Goal: Task Accomplishment & Management: Complete application form

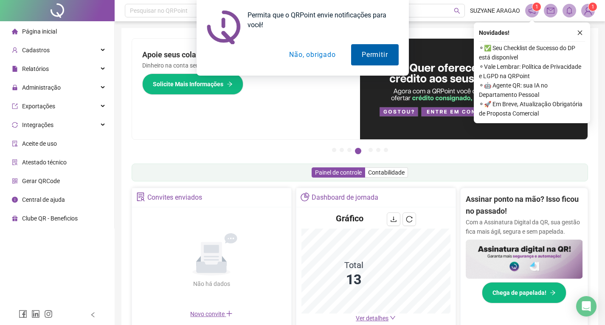
click at [369, 59] on button "Permitir" at bounding box center [374, 54] width 47 height 21
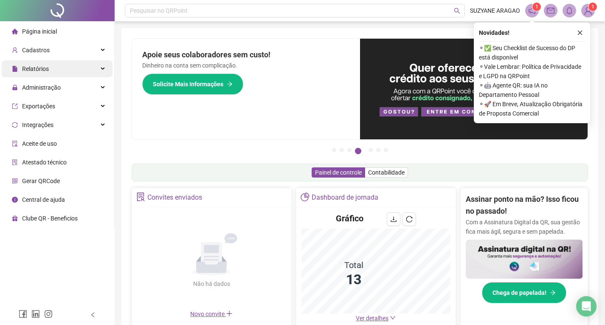
click at [29, 69] on span "Relatórios" at bounding box center [35, 68] width 27 height 7
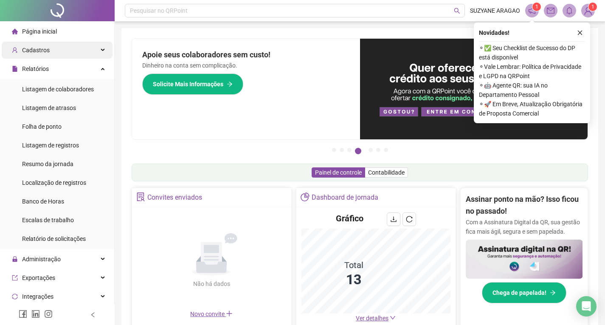
drag, startPoint x: 41, startPoint y: 68, endPoint x: 43, endPoint y: 51, distance: 16.7
click at [41, 67] on span "Relatórios" at bounding box center [35, 68] width 27 height 7
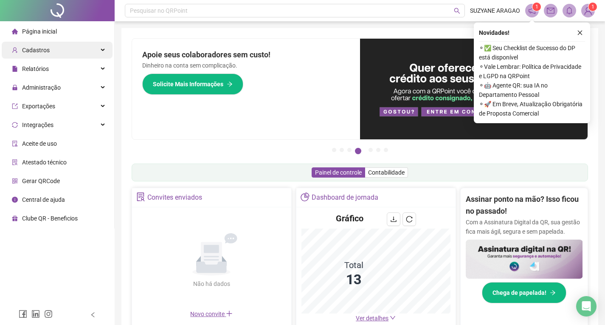
click at [43, 48] on span "Cadastros" at bounding box center [36, 50] width 28 height 7
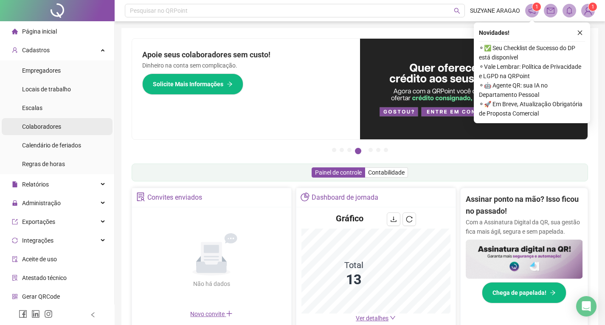
click at [48, 126] on span "Colaboradores" at bounding box center [41, 126] width 39 height 7
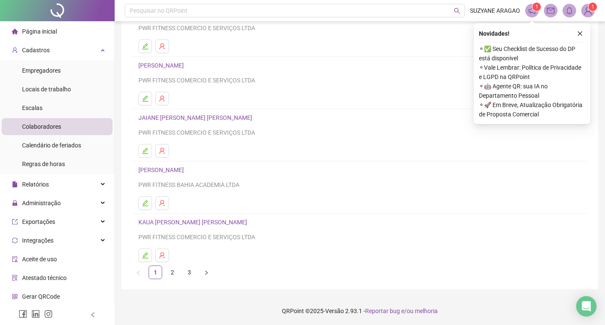
scroll to position [86, 0]
drag, startPoint x: 172, startPoint y: 171, endPoint x: 162, endPoint y: 131, distance: 41.2
click at [162, 132] on ul "[PERSON_NAME] DOS [PERSON_NAME] PWR FITNESS COMERCIO E SERVIÇOS LTDA [PERSON_NA…" at bounding box center [360, 134] width 456 height 260
click at [63, 182] on div "Relatórios" at bounding box center [57, 184] width 111 height 17
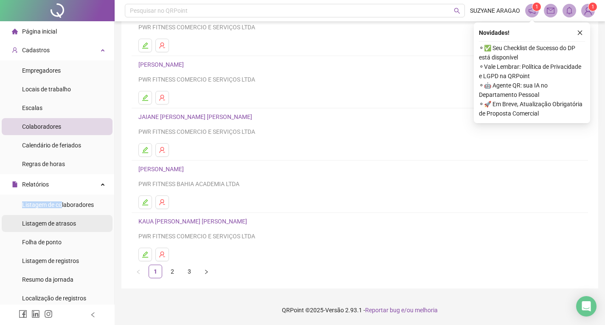
drag, startPoint x: 63, startPoint y: 182, endPoint x: 60, endPoint y: 219, distance: 37.4
click at [60, 217] on li "Relatórios Listagem de colaboradores Listagem de atrasos Folha de ponto Listage…" at bounding box center [57, 270] width 114 height 188
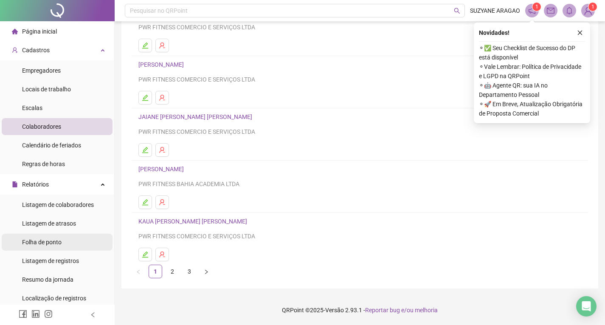
click at [60, 237] on div "Folha de ponto" at bounding box center [41, 241] width 39 height 17
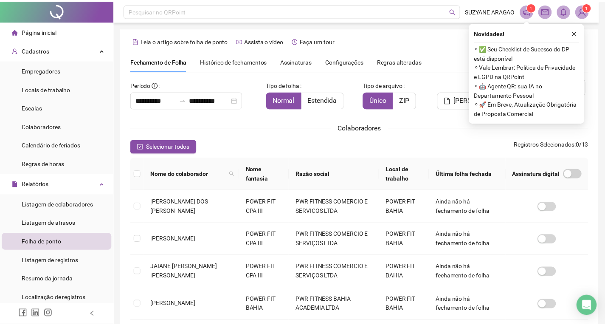
scroll to position [11, 0]
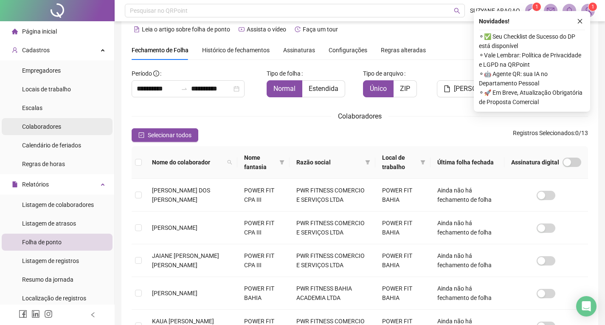
click at [51, 125] on span "Colaboradores" at bounding box center [41, 126] width 39 height 7
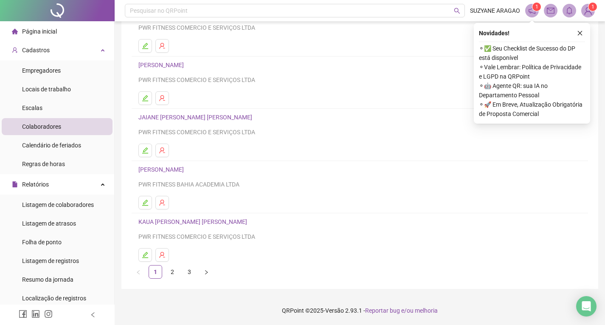
scroll to position [86, 0]
click at [164, 164] on h4 "[PERSON_NAME]" at bounding box center [359, 169] width 442 height 10
click at [162, 170] on link "[PERSON_NAME]" at bounding box center [162, 168] width 48 height 7
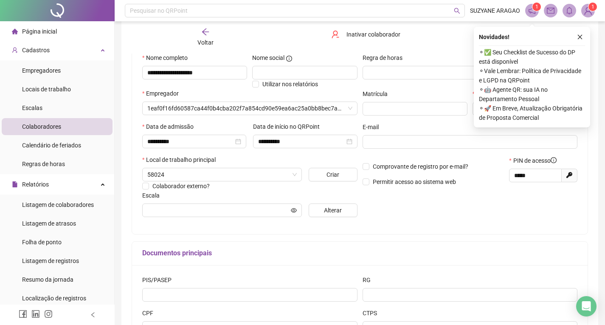
scroll to position [90, 0]
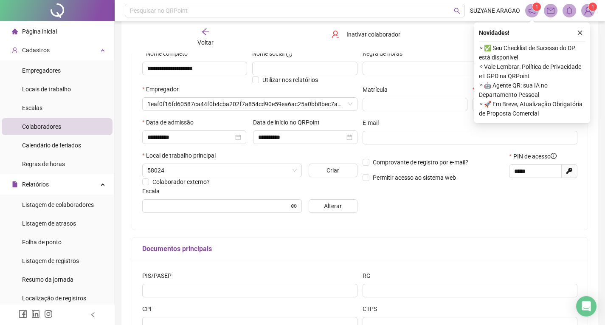
type input "**********"
click at [582, 33] on icon "close" at bounding box center [580, 33] width 6 height 6
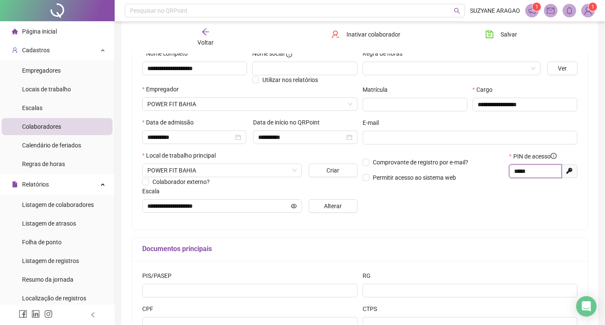
drag, startPoint x: 535, startPoint y: 169, endPoint x: 509, endPoint y: 169, distance: 26.3
click at [508, 169] on div "PIN de acesso ***** Gerar novo pin" at bounding box center [542, 169] width 73 height 36
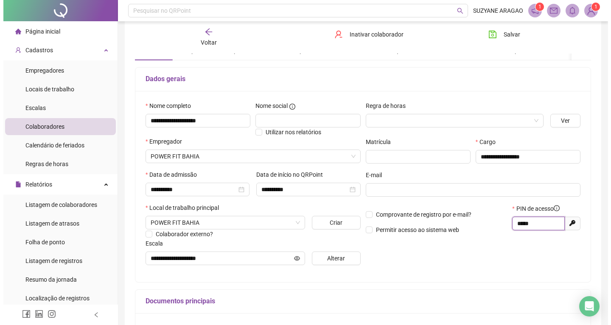
scroll to position [0, 0]
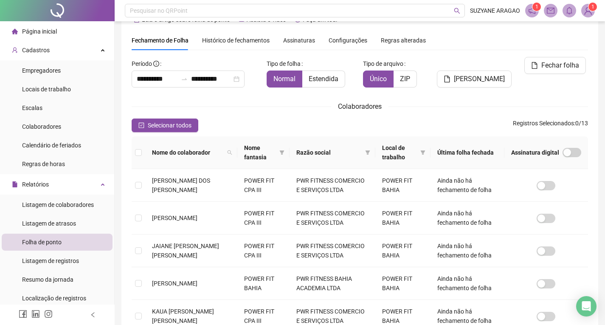
scroll to position [22, 0]
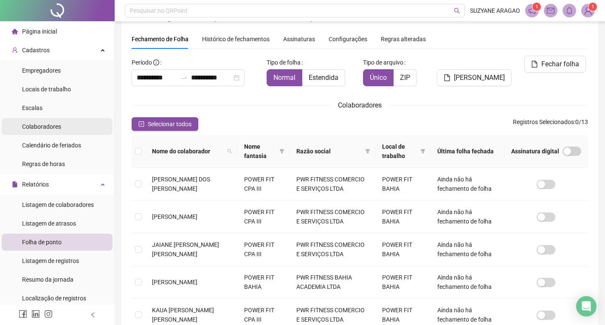
drag, startPoint x: 55, startPoint y: 129, endPoint x: 74, endPoint y: 128, distance: 19.6
click at [55, 129] on span "Colaboradores" at bounding box center [41, 126] width 39 height 7
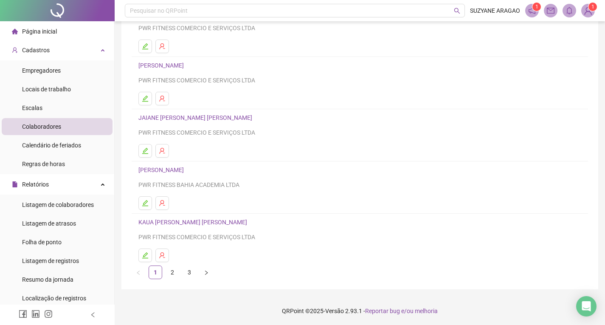
scroll to position [86, 0]
click at [168, 272] on link "2" at bounding box center [172, 271] width 13 height 13
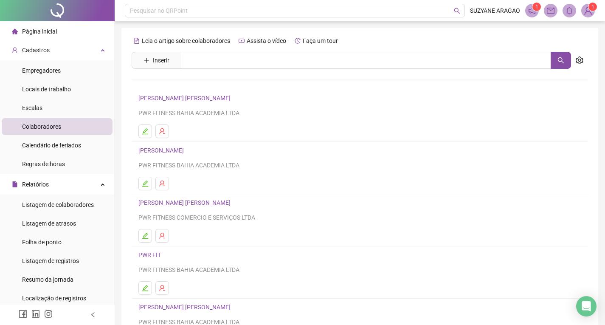
click at [194, 97] on link "[PERSON_NAME] [PERSON_NAME]" at bounding box center [185, 98] width 95 height 7
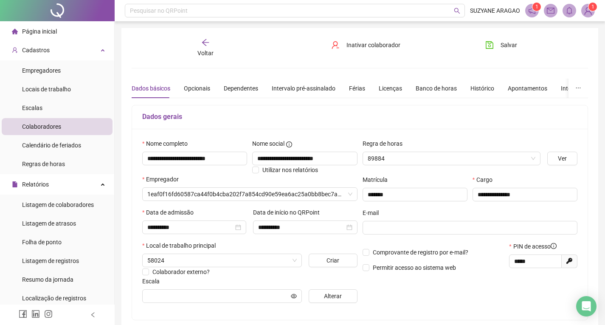
type input "**"
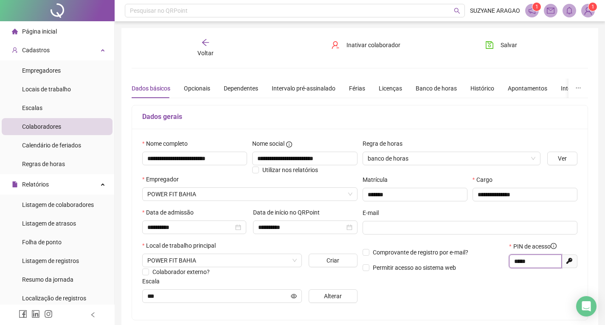
click at [523, 262] on input "*****" at bounding box center [534, 260] width 41 height 9
drag, startPoint x: 532, startPoint y: 260, endPoint x: 478, endPoint y: 255, distance: 53.7
click at [478, 255] on div "Comprovante de registro por e-mail? Permitir acesso ao sistema web PIN de acess…" at bounding box center [470, 259] width 220 height 36
click at [194, 46] on div "Voltar" at bounding box center [205, 48] width 70 height 20
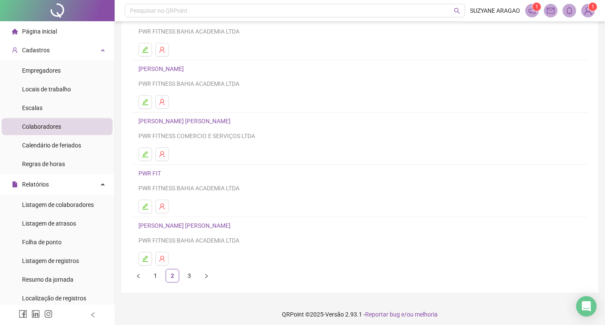
scroll to position [85, 0]
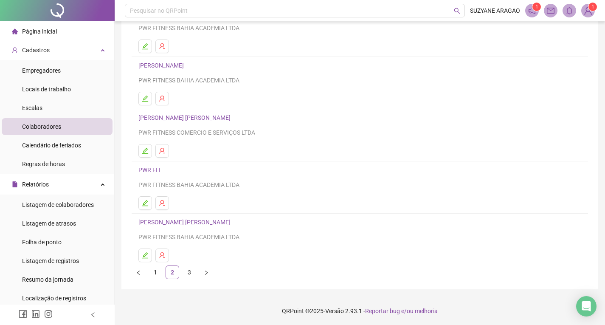
click at [183, 61] on h4 "[PERSON_NAME]" at bounding box center [359, 65] width 442 height 10
click at [182, 64] on link "[PERSON_NAME]" at bounding box center [162, 65] width 48 height 7
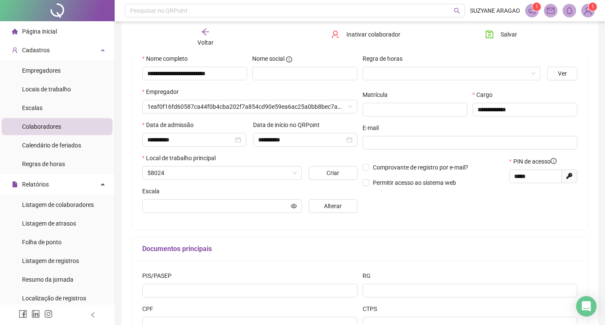
scroll to position [89, 0]
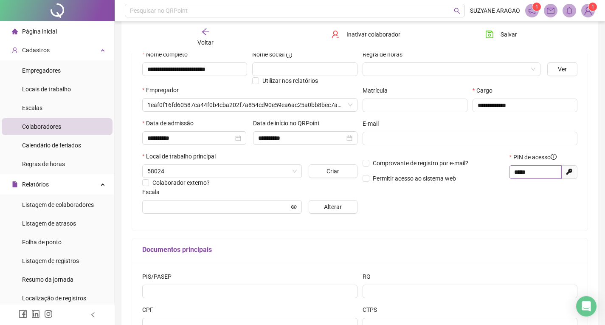
type input "**********"
drag, startPoint x: 537, startPoint y: 173, endPoint x: 460, endPoint y: 159, distance: 77.6
click at [460, 159] on div "Comprovante de registro por e-mail? Permitir acesso ao sistema web PIN de acess…" at bounding box center [470, 170] width 220 height 36
drag, startPoint x: 534, startPoint y: 171, endPoint x: 507, endPoint y: 170, distance: 26.7
click at [507, 170] on div "PIN de acesso ***** Gerar novo pin" at bounding box center [542, 170] width 73 height 36
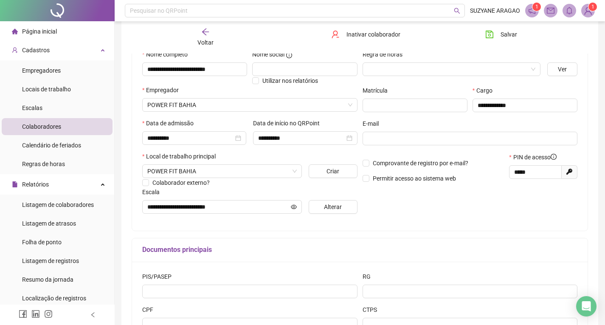
click at [199, 33] on div "Voltar" at bounding box center [205, 38] width 70 height 20
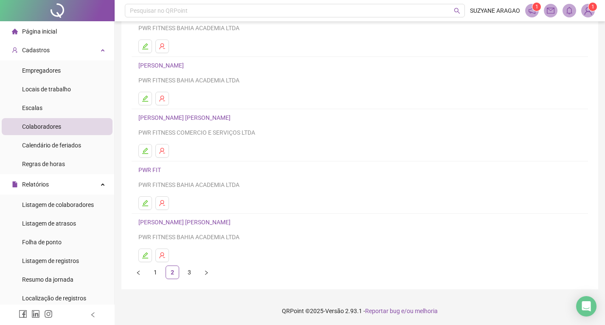
scroll to position [86, 0]
click at [177, 221] on link "[PERSON_NAME] [PERSON_NAME]" at bounding box center [185, 221] width 95 height 7
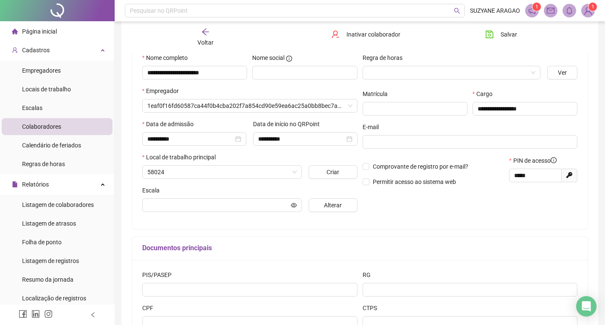
scroll to position [90, 0]
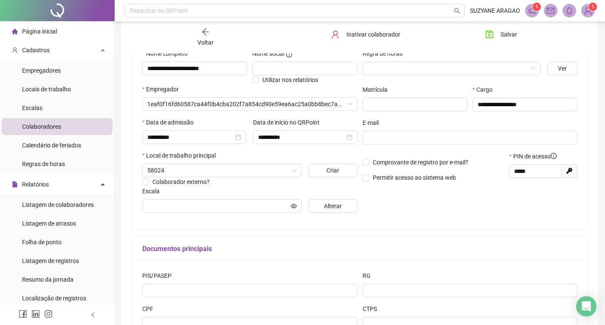
type input "**********"
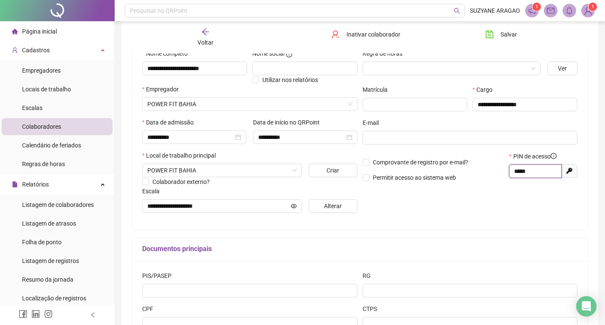
click at [453, 156] on div "Comprovante de registro por e-mail? Permitir acesso ao sistema web PIN de acess…" at bounding box center [470, 169] width 220 height 36
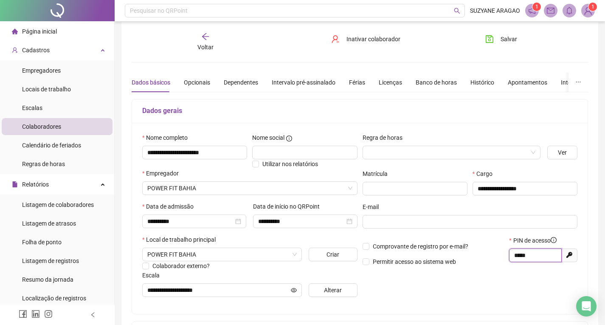
scroll to position [5, 0]
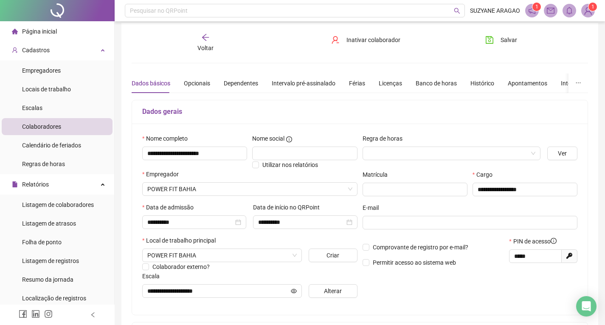
click at [221, 47] on div "Voltar" at bounding box center [205, 43] width 70 height 20
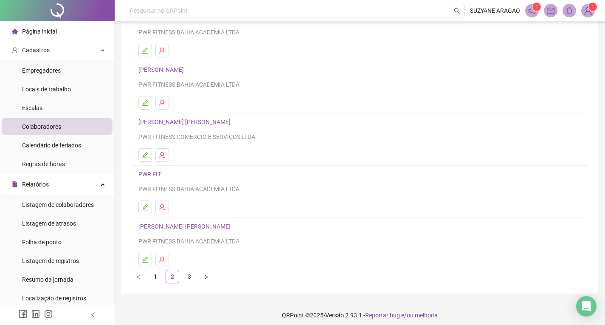
scroll to position [86, 0]
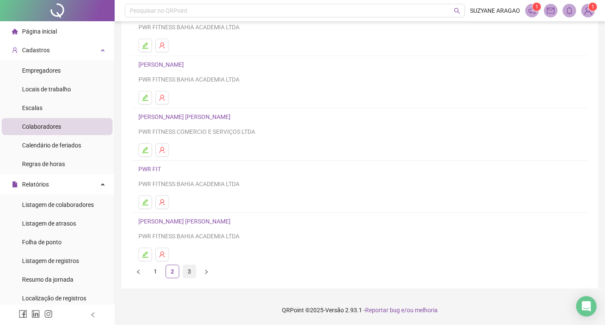
click at [190, 266] on link "3" at bounding box center [189, 271] width 13 height 13
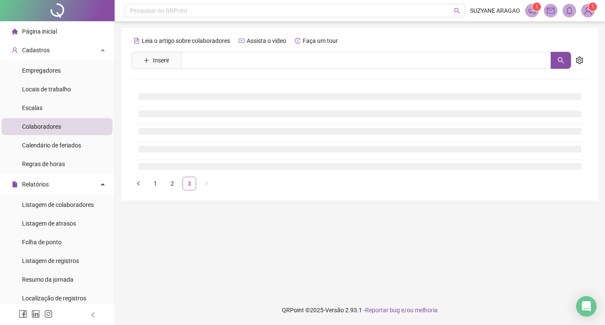
scroll to position [0, 0]
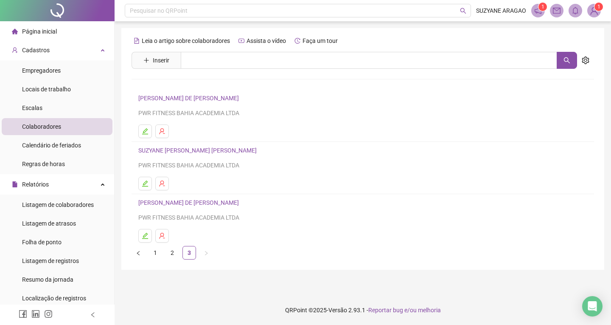
click at [199, 100] on link "[PERSON_NAME] DE [PERSON_NAME]" at bounding box center [189, 98] width 103 height 7
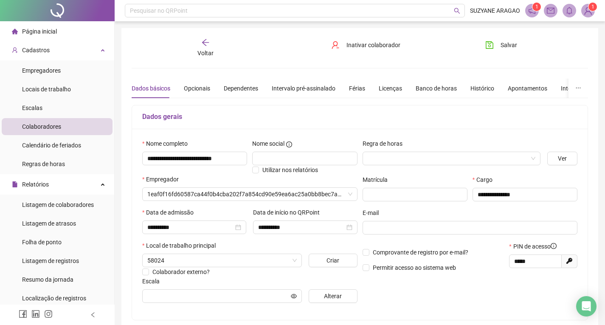
type input "**********"
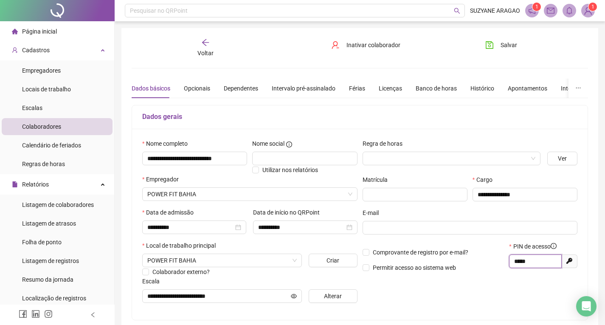
drag, startPoint x: 536, startPoint y: 261, endPoint x: 477, endPoint y: 258, distance: 58.6
click at [477, 258] on div "Comprovante de registro por e-mail? Permitir acesso ao sistema web PIN de acess…" at bounding box center [470, 259] width 220 height 36
click at [198, 55] on span "Voltar" at bounding box center [205, 53] width 16 height 7
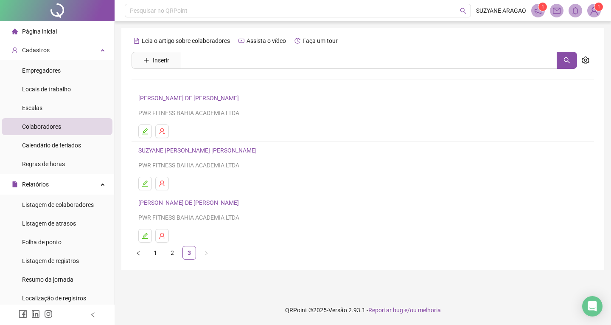
click at [167, 202] on link "[PERSON_NAME] DE [PERSON_NAME]" at bounding box center [189, 202] width 103 height 7
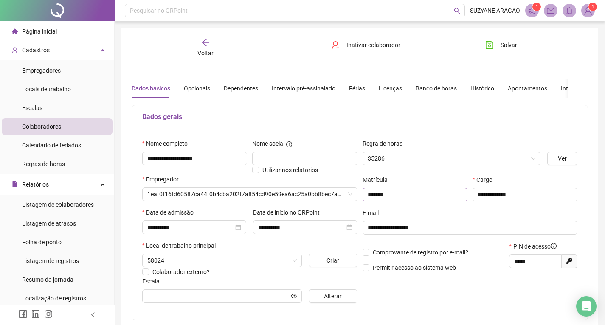
type input "**"
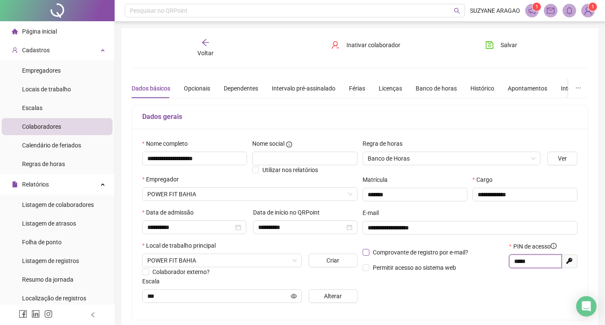
drag, startPoint x: 538, startPoint y: 261, endPoint x: 466, endPoint y: 249, distance: 72.7
click at [466, 249] on div "Comprovante de registro por e-mail? Permitir acesso ao sistema web PIN de acess…" at bounding box center [470, 259] width 220 height 36
click at [205, 50] on span "Voltar" at bounding box center [205, 53] width 16 height 7
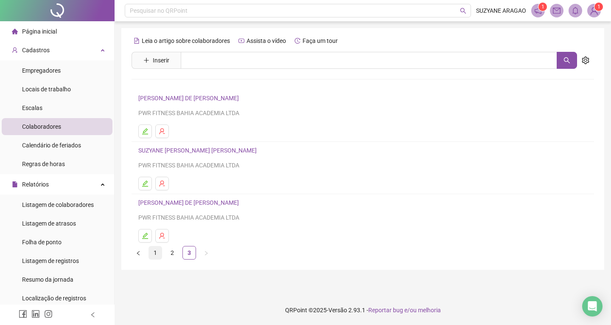
click at [156, 254] on link "1" at bounding box center [155, 252] width 13 height 13
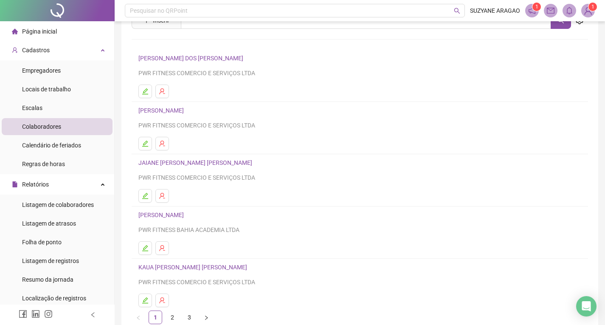
scroll to position [86, 0]
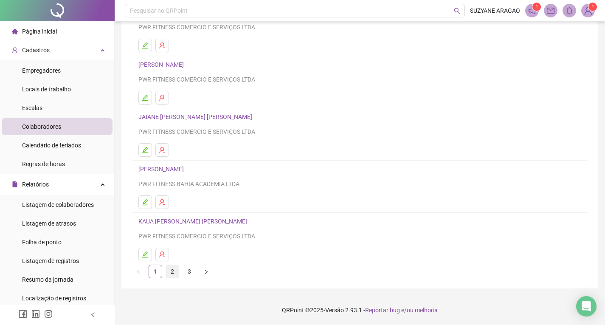
click at [171, 271] on link "2" at bounding box center [172, 271] width 13 height 13
click at [185, 272] on link "3" at bounding box center [189, 271] width 13 height 13
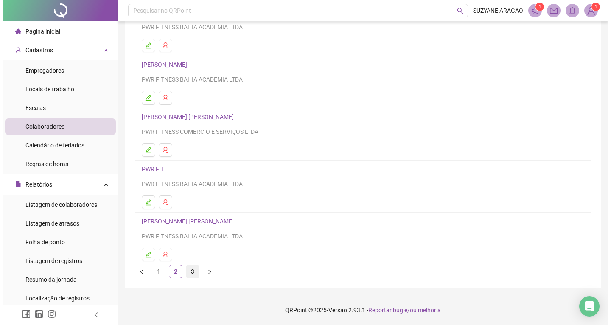
scroll to position [0, 0]
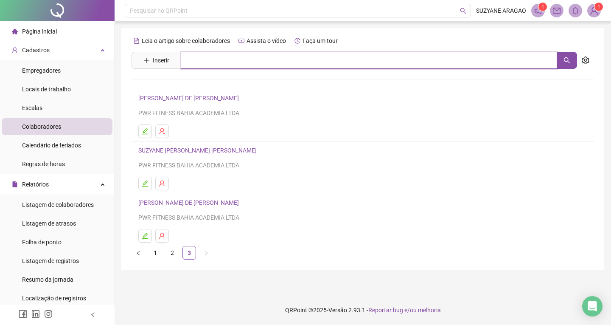
click at [228, 59] on input "text" at bounding box center [369, 60] width 376 height 17
type input "********"
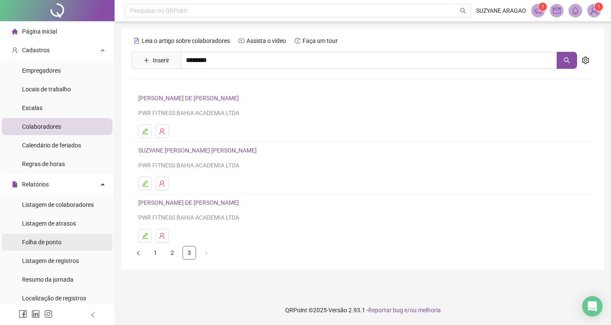
click at [32, 237] on div "Folha de ponto" at bounding box center [41, 241] width 39 height 17
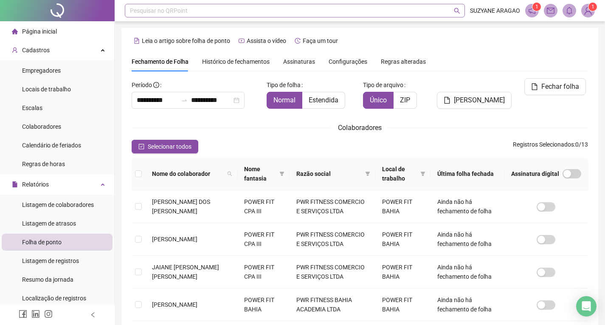
click at [209, 8] on div "Pesquisar no QRPoint" at bounding box center [295, 11] width 340 height 14
type input "*"
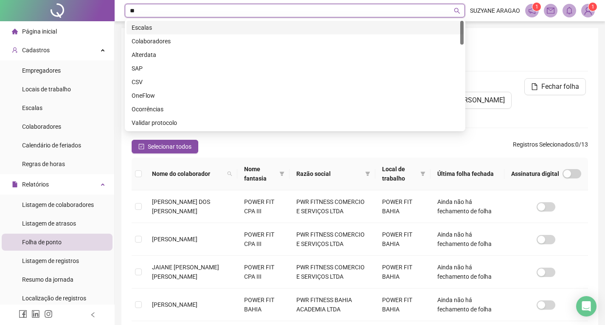
type input "*"
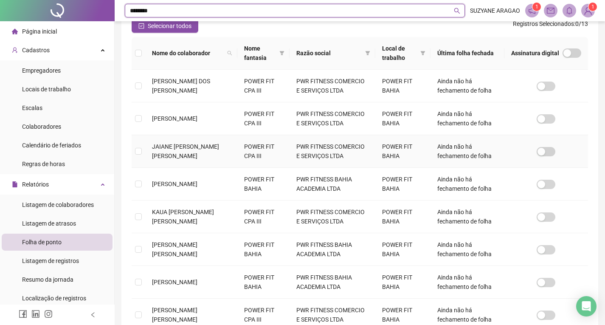
scroll to position [42, 0]
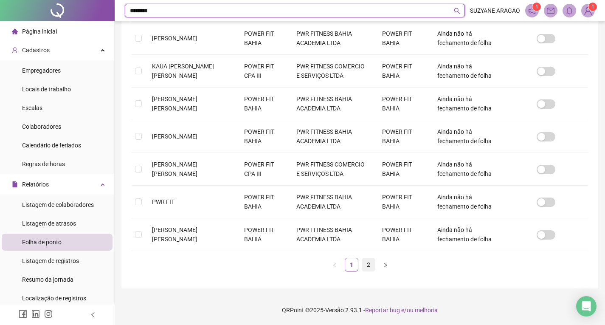
type input "********"
click at [366, 263] on link "2" at bounding box center [368, 264] width 13 height 13
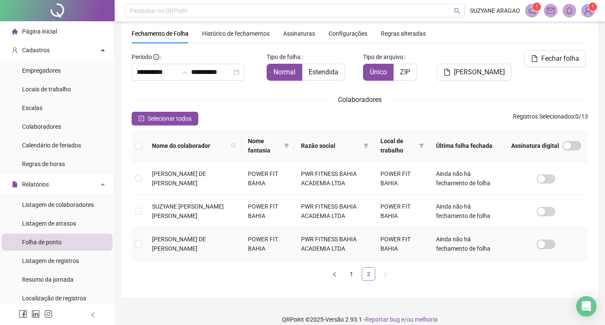
scroll to position [37, 0]
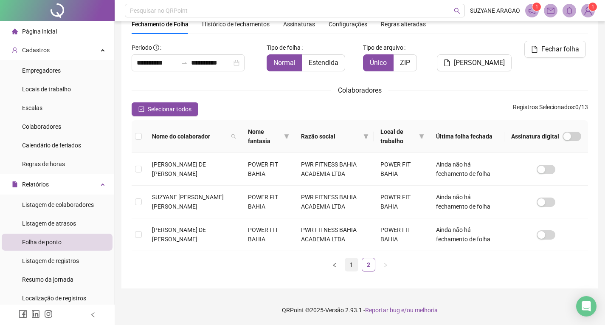
click at [352, 260] on link "1" at bounding box center [351, 264] width 13 height 13
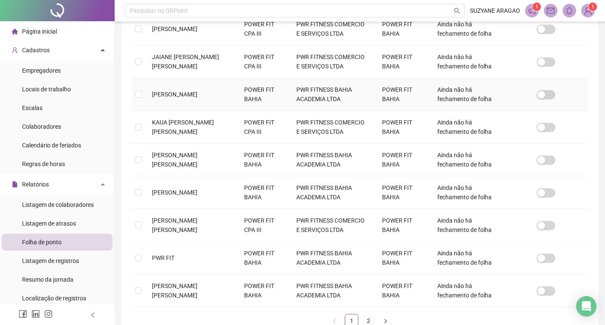
scroll to position [266, 0]
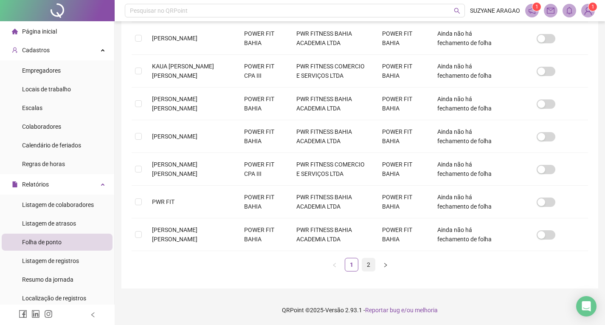
click at [367, 260] on link "2" at bounding box center [368, 264] width 13 height 13
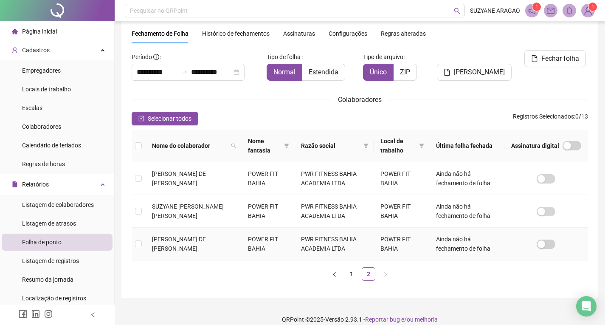
scroll to position [37, 0]
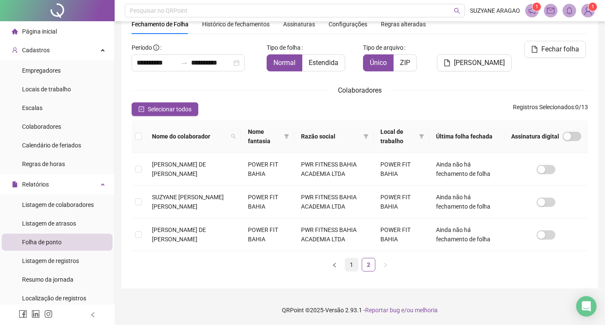
click at [353, 261] on link "1" at bounding box center [351, 264] width 13 height 13
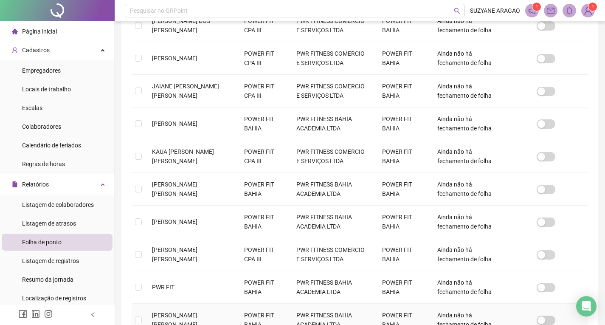
scroll to position [266, 0]
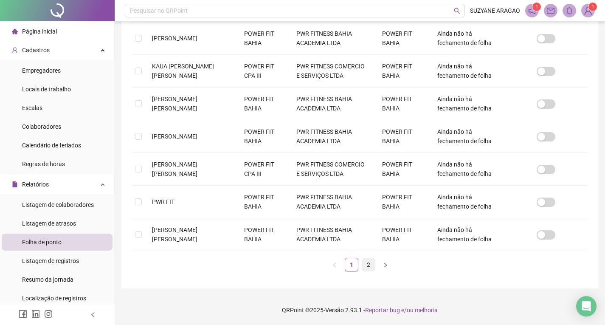
click at [367, 262] on link "2" at bounding box center [368, 264] width 13 height 13
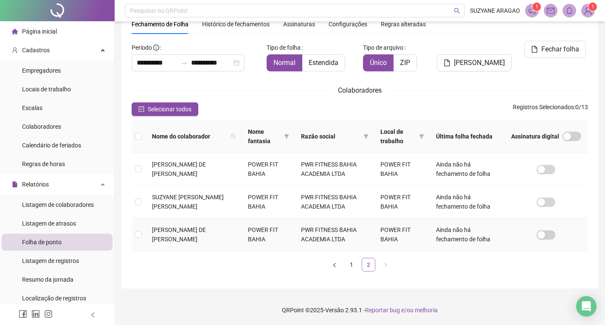
scroll to position [11, 0]
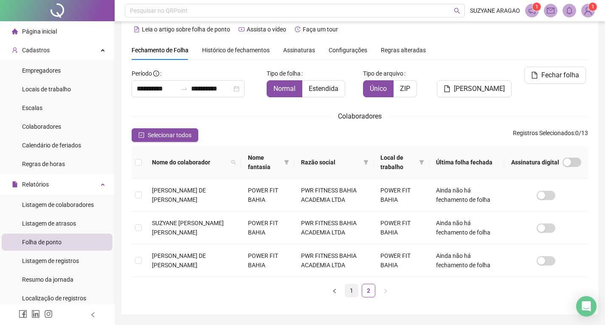
click at [347, 296] on link "1" at bounding box center [351, 290] width 13 height 13
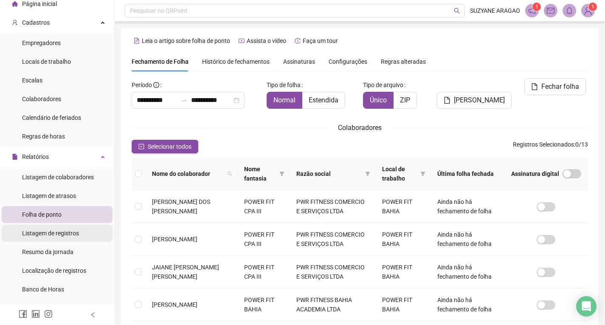
scroll to position [42, 0]
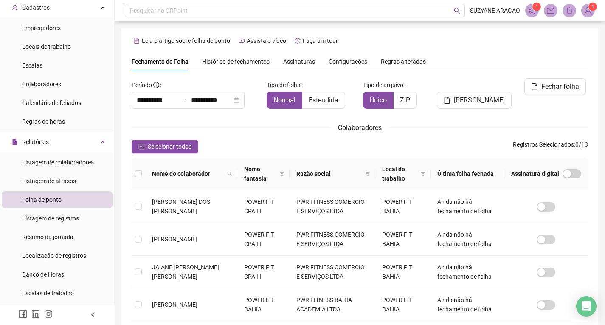
click at [45, 199] on span "Folha de ponto" at bounding box center [41, 199] width 39 height 7
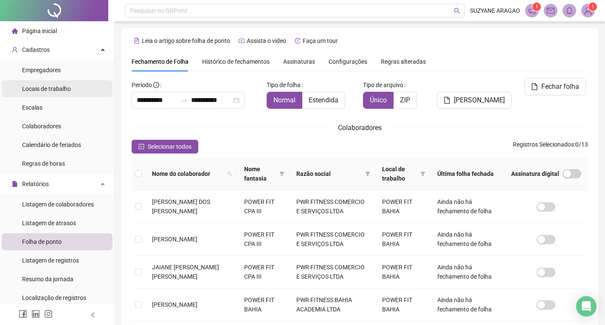
scroll to position [0, 0]
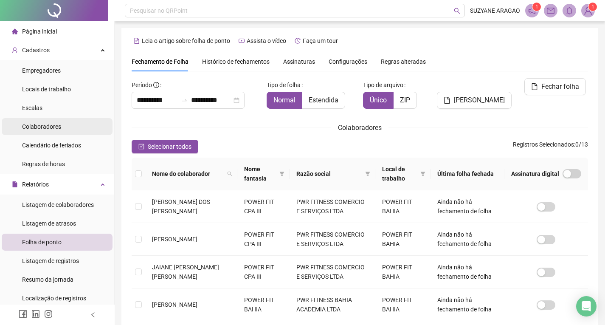
click at [50, 125] on span "Colaboradores" at bounding box center [41, 126] width 39 height 7
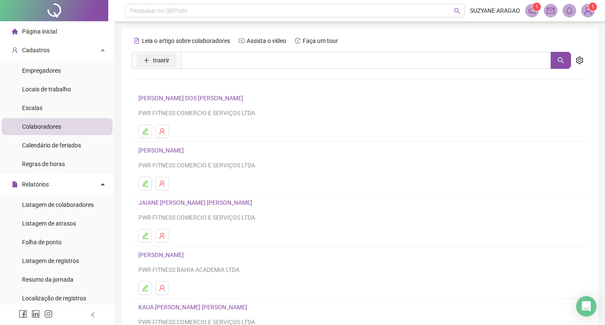
click at [162, 57] on span "Inserir" at bounding box center [161, 60] width 17 height 9
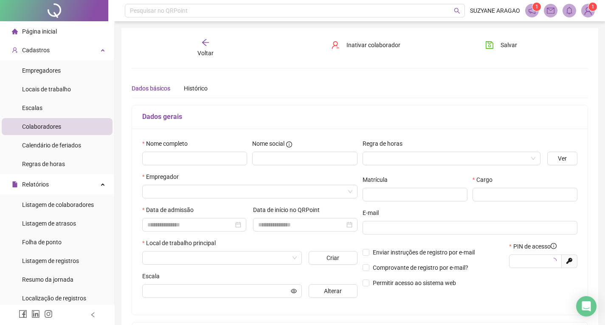
type input "*****"
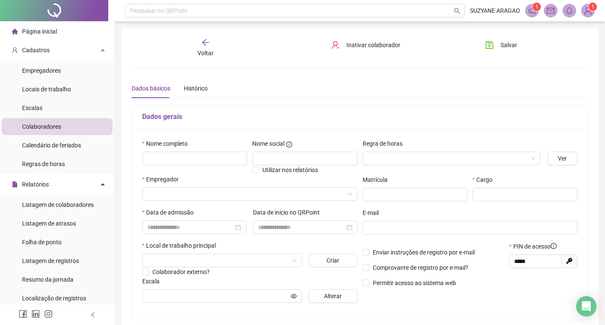
click at [209, 45] on icon "arrow-left" at bounding box center [205, 42] width 8 height 8
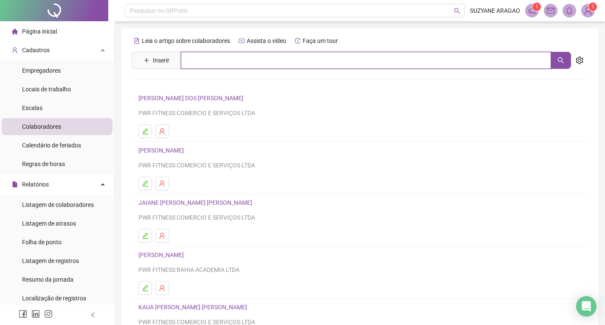
click at [218, 60] on input "text" at bounding box center [366, 60] width 370 height 17
drag, startPoint x: 218, startPoint y: 60, endPoint x: 163, endPoint y: 56, distance: 54.9
click at [147, 56] on span "Inserir *******" at bounding box center [351, 60] width 439 height 17
type input "*******"
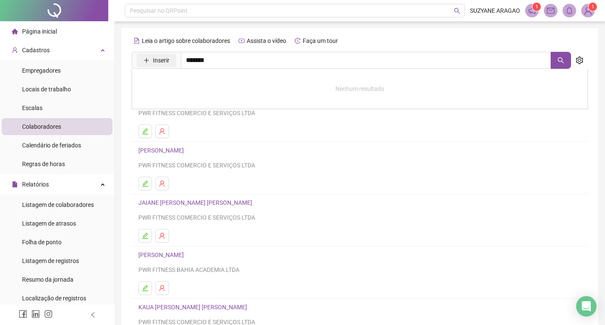
click at [162, 58] on span "Inserir" at bounding box center [161, 60] width 17 height 9
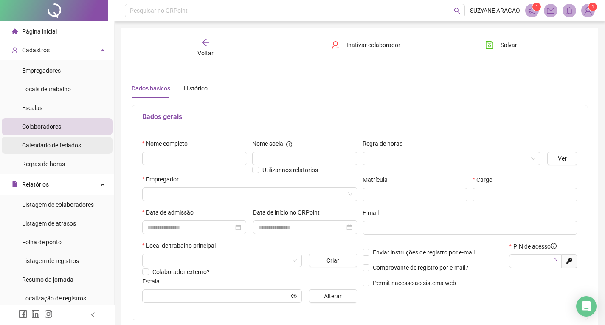
type input "*****"
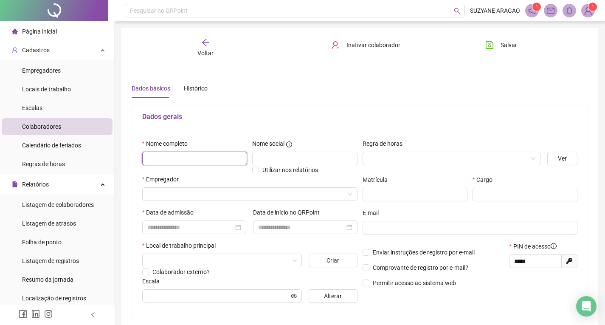
click at [182, 155] on input "text" at bounding box center [194, 158] width 105 height 14
type input "**********"
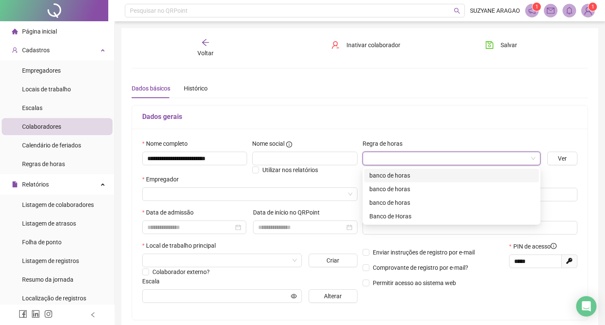
click at [401, 156] on input "search" at bounding box center [447, 158] width 160 height 13
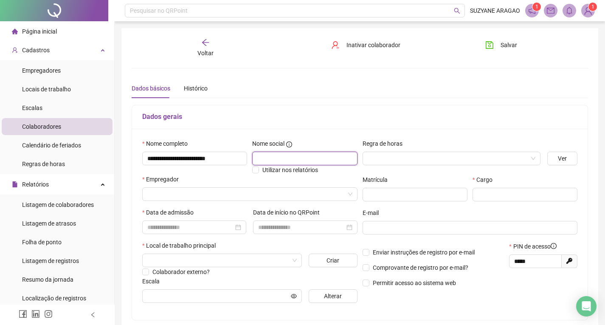
click at [298, 152] on input "text" at bounding box center [304, 158] width 105 height 14
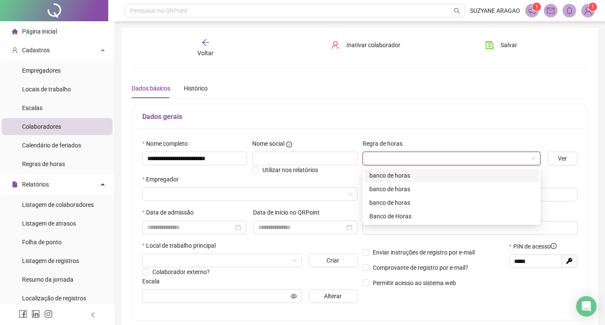
click at [381, 161] on input "search" at bounding box center [447, 158] width 160 height 13
click at [373, 179] on div "banco de horas" at bounding box center [451, 175] width 164 height 9
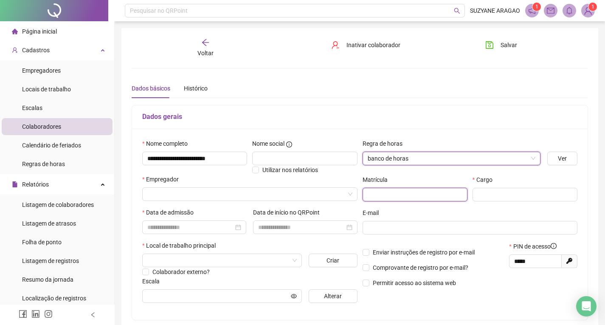
click at [377, 188] on input "text" at bounding box center [414, 195] width 105 height 14
paste input "*******"
type input "*******"
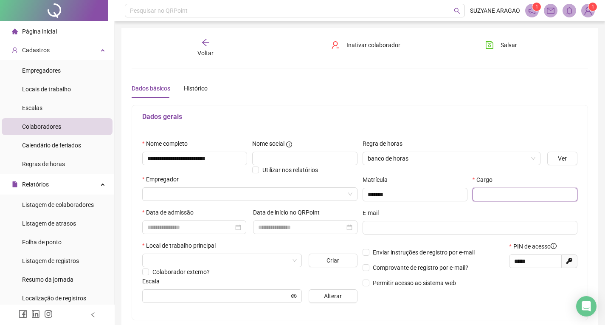
click at [500, 191] on input "text" at bounding box center [524, 195] width 105 height 14
type input "*"
type input "**********"
click at [200, 199] on input "search" at bounding box center [245, 194] width 197 height 13
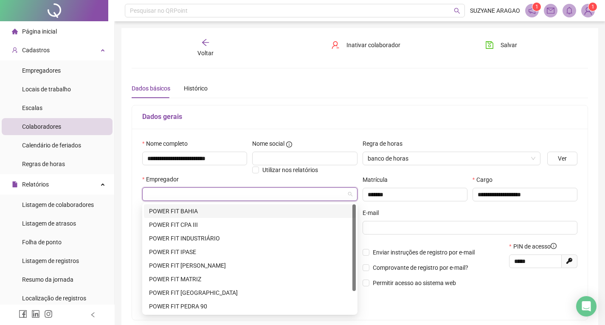
click at [199, 212] on div "POWER FIT BAHIA" at bounding box center [250, 210] width 202 height 9
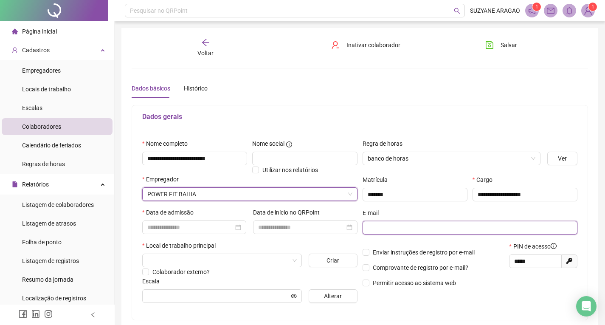
click at [387, 227] on input "text" at bounding box center [468, 227] width 203 height 9
click at [371, 225] on input "text" at bounding box center [468, 227] width 203 height 9
paste input "**********"
type input "**********"
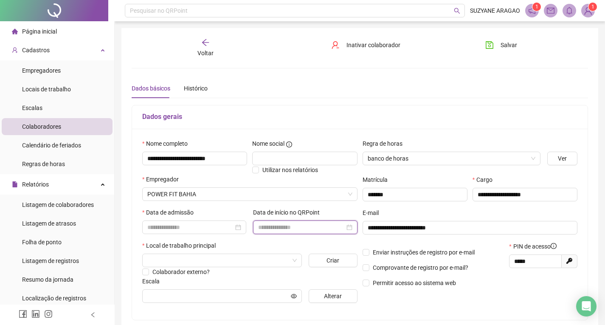
click at [299, 227] on input at bounding box center [301, 226] width 86 height 9
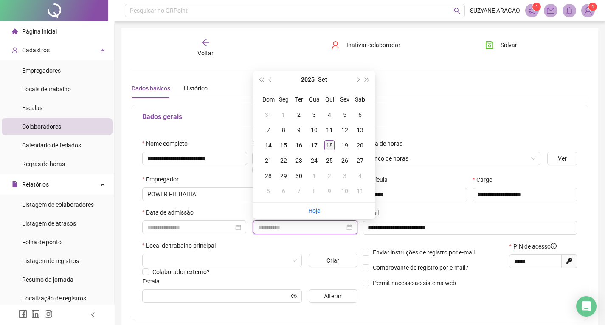
type input "**********"
click at [325, 143] on div "18" at bounding box center [329, 145] width 10 height 10
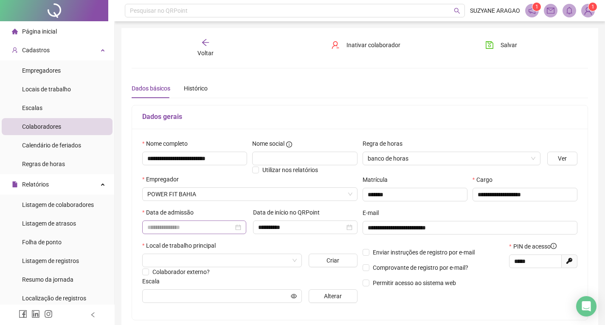
click at [238, 224] on div at bounding box center [194, 226] width 94 height 9
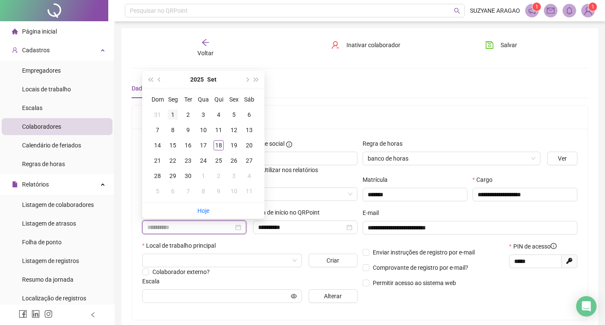
type input "**********"
click at [155, 78] on button "prev-year" at bounding box center [159, 79] width 9 height 17
type input "**********"
click at [232, 115] on div "1" at bounding box center [234, 114] width 10 height 10
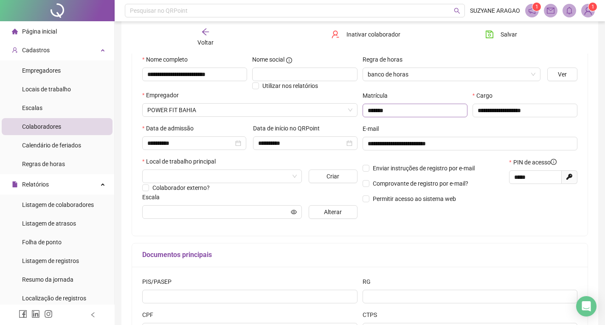
scroll to position [85, 0]
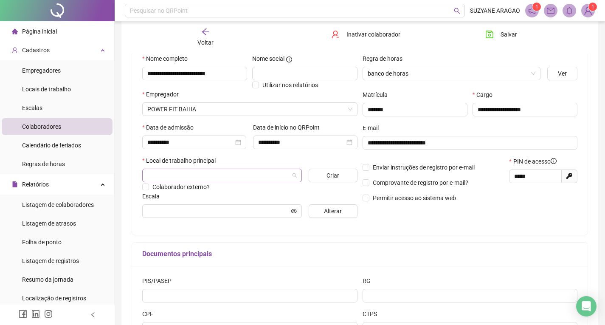
click at [238, 171] on input "search" at bounding box center [218, 175] width 142 height 13
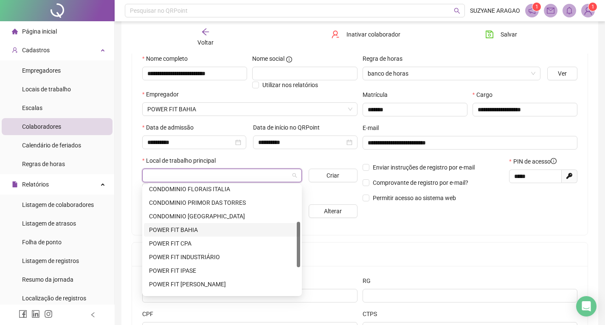
click at [177, 226] on div "POWER FIT BAHIA" at bounding box center [222, 229] width 146 height 9
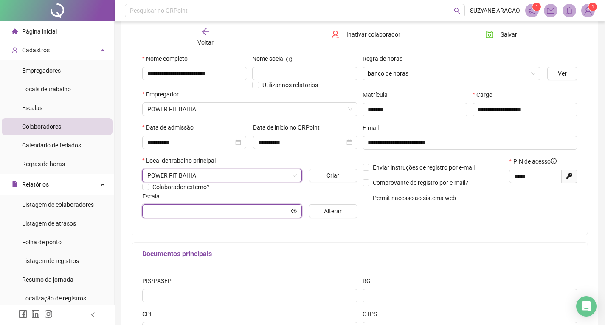
click at [215, 214] on input "text" at bounding box center [218, 210] width 142 height 9
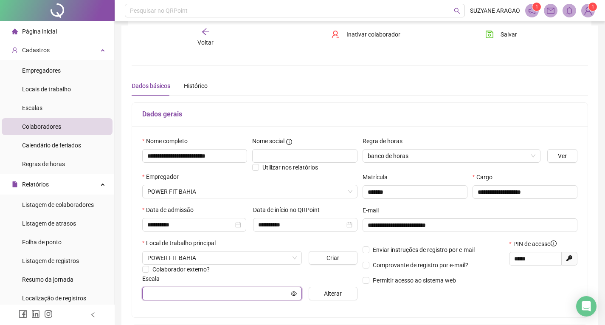
scroll to position [0, 0]
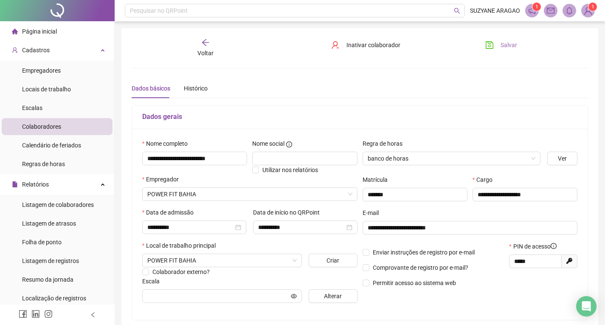
click at [493, 41] on icon "save" at bounding box center [489, 45] width 8 height 8
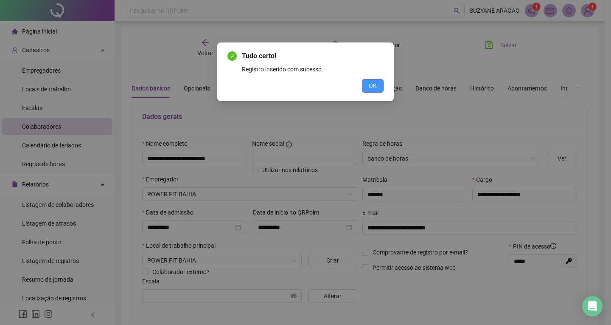
click at [378, 84] on button "OK" at bounding box center [373, 86] width 22 height 14
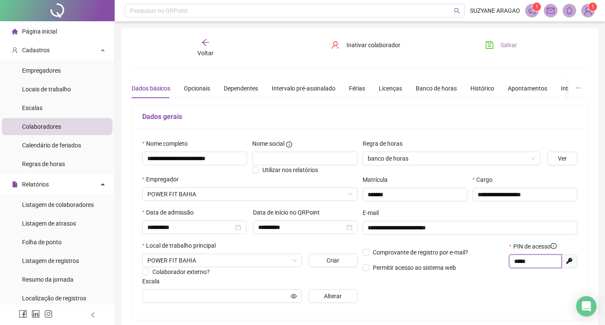
drag, startPoint x: 543, startPoint y: 260, endPoint x: 476, endPoint y: 260, distance: 66.6
click at [476, 260] on div "Comprovante de registro por e-mail? Permitir acesso ao sistema web PIN de acess…" at bounding box center [470, 259] width 220 height 36
